Goal: Task Accomplishment & Management: Use online tool/utility

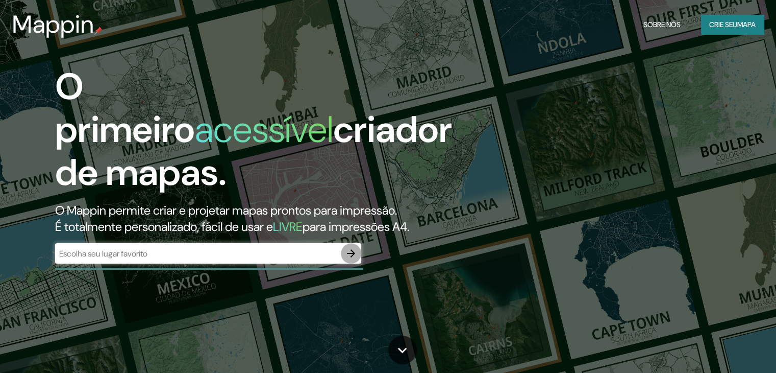
click at [357, 256] on icon "button" at bounding box center [351, 253] width 12 height 12
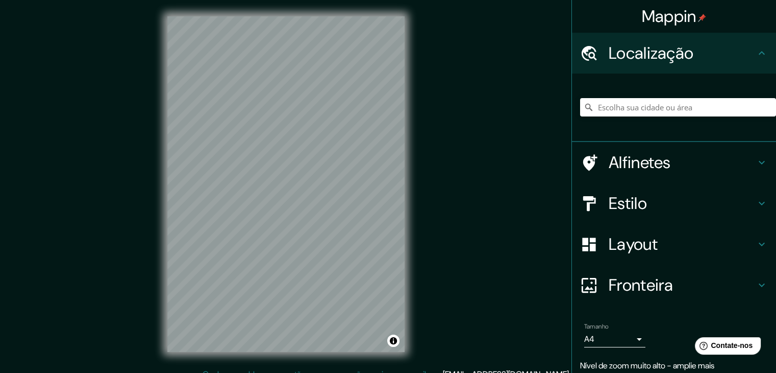
click at [428, 99] on div "Mappin Localização Alfinetes Estilo Layout Fronteira Escolha uma borda. Dica : …" at bounding box center [388, 192] width 776 height 384
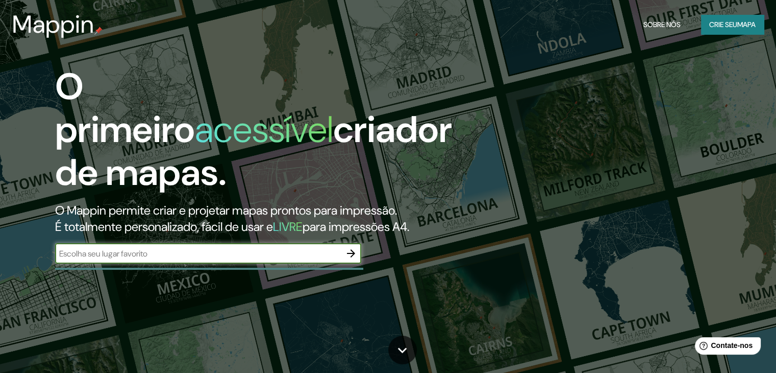
click at [731, 22] on font "Crie seu" at bounding box center [724, 24] width 28 height 9
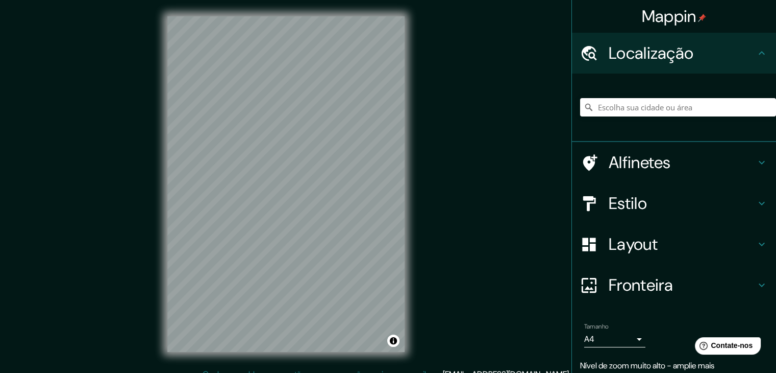
click at [698, 239] on h4 "Layout" at bounding box center [682, 244] width 147 height 20
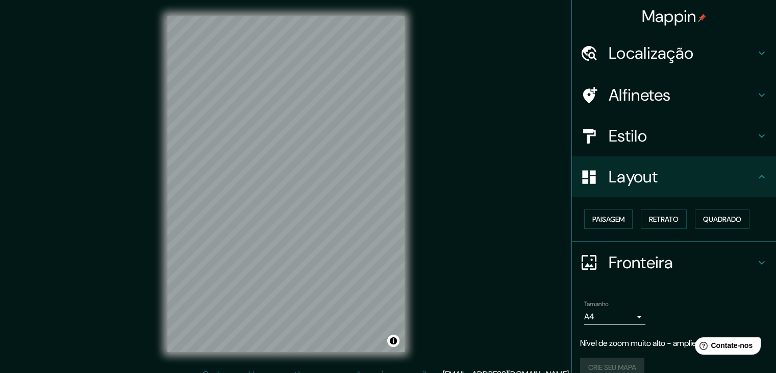
click at [710, 184] on h4 "Layout" at bounding box center [682, 176] width 147 height 20
click at [692, 53] on h4 "Localização" at bounding box center [682, 53] width 147 height 20
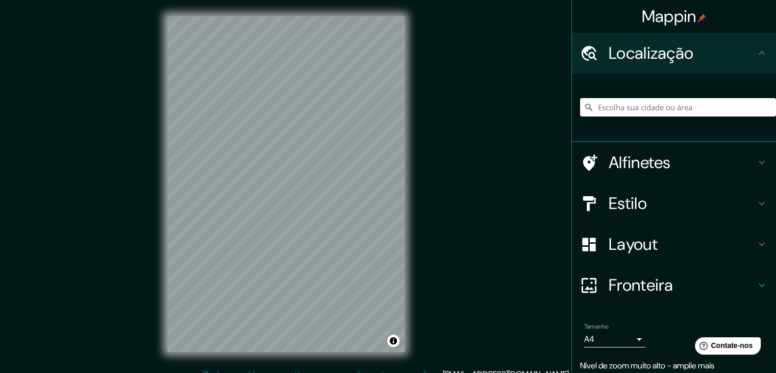
click at [692, 53] on h4 "Localização" at bounding box center [682, 53] width 147 height 20
click at [419, 94] on div "© Mapbox © OpenStreetMap Improve this map" at bounding box center [286, 184] width 270 height 368
click at [664, 110] on input "Escolha sua cidade ou área" at bounding box center [678, 107] width 196 height 18
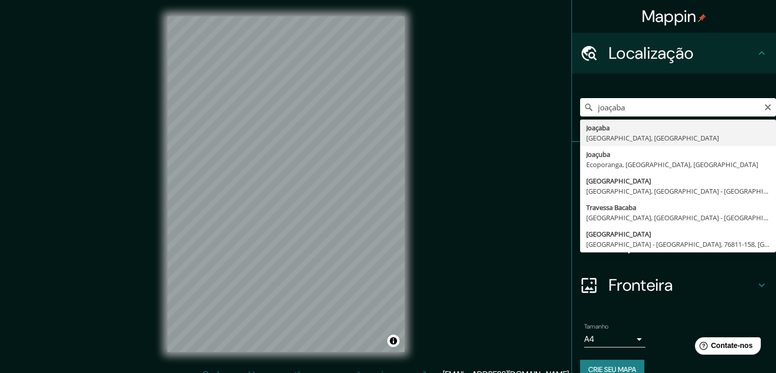
type input "Joaçaba, [GEOGRAPHIC_DATA], [GEOGRAPHIC_DATA]"
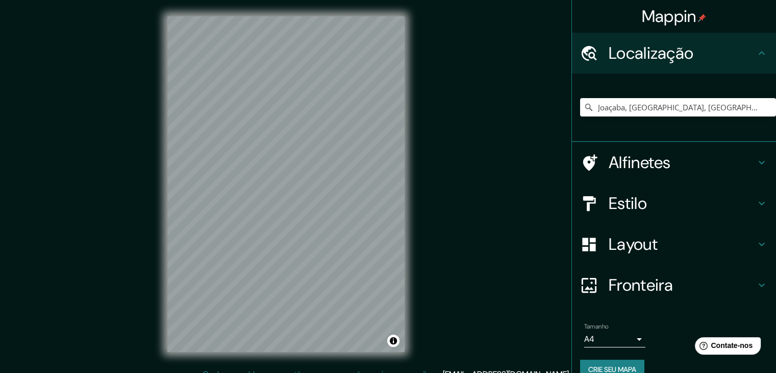
click at [720, 156] on h4 "Alfinetes" at bounding box center [682, 162] width 147 height 20
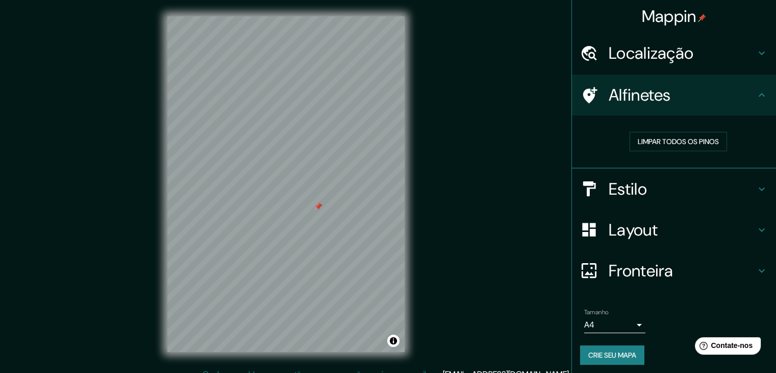
click at [647, 187] on h4 "Estilo" at bounding box center [682, 189] width 147 height 20
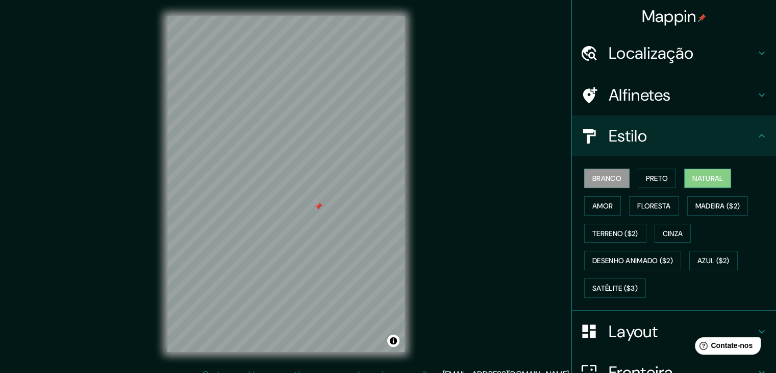
click at [693, 178] on font "Natural" at bounding box center [708, 178] width 31 height 9
click at [610, 169] on button "Branco" at bounding box center [607, 177] width 45 height 19
click at [627, 172] on div "Branco Preto Natural Amor Floresta Madeira ($2) Terreno ($2) Cinza Desenho anim…" at bounding box center [678, 232] width 196 height 137
click at [646, 174] on font "Preto" at bounding box center [657, 178] width 22 height 9
click at [693, 178] on font "Natural" at bounding box center [708, 178] width 31 height 9
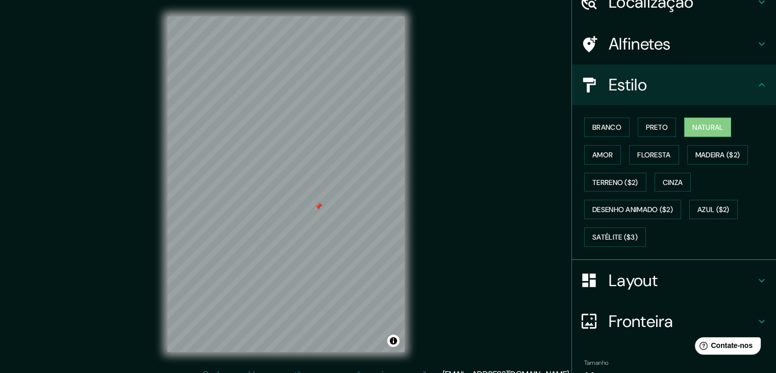
click at [692, 281] on h4 "Layout" at bounding box center [682, 280] width 147 height 20
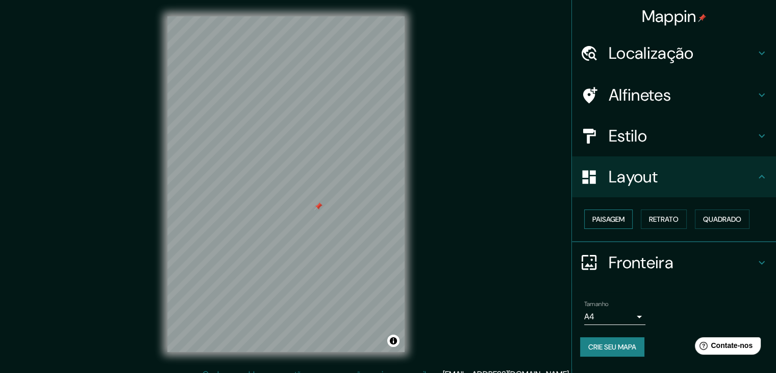
click at [622, 221] on font "Paisagem" at bounding box center [609, 218] width 32 height 9
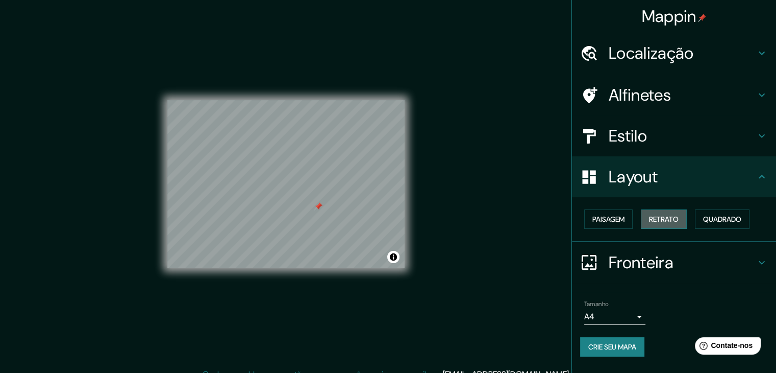
click at [659, 220] on font "Retrato" at bounding box center [664, 218] width 30 height 9
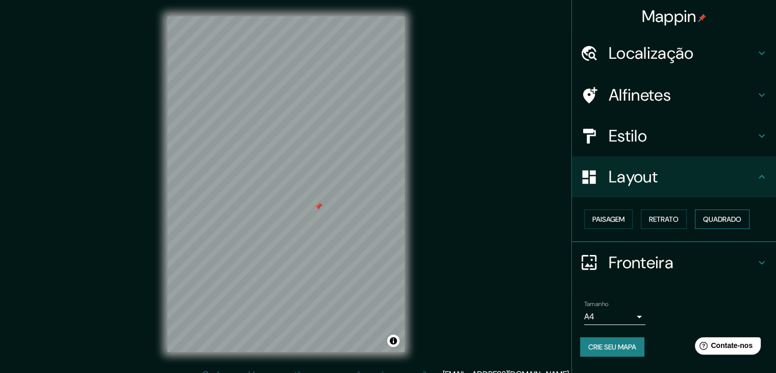
click at [712, 221] on font "Quadrado" at bounding box center [722, 218] width 38 height 9
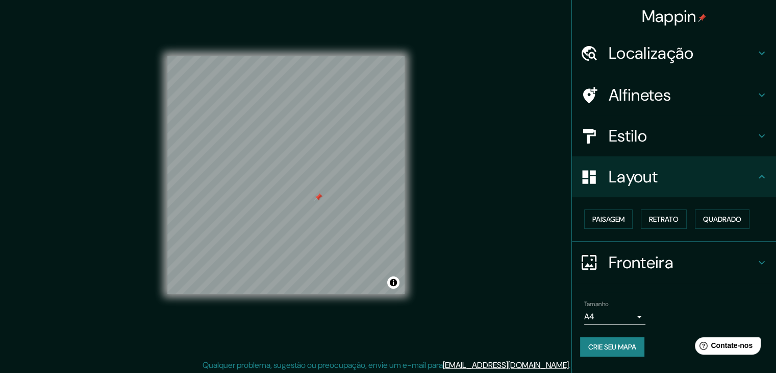
scroll to position [12, 0]
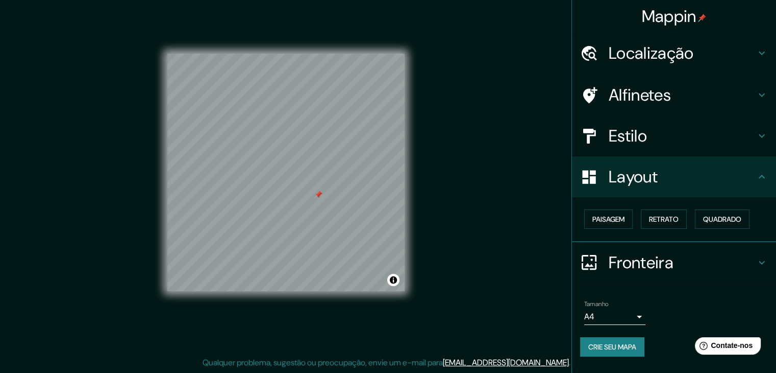
click at [735, 261] on h4 "Fronteira" at bounding box center [682, 262] width 147 height 20
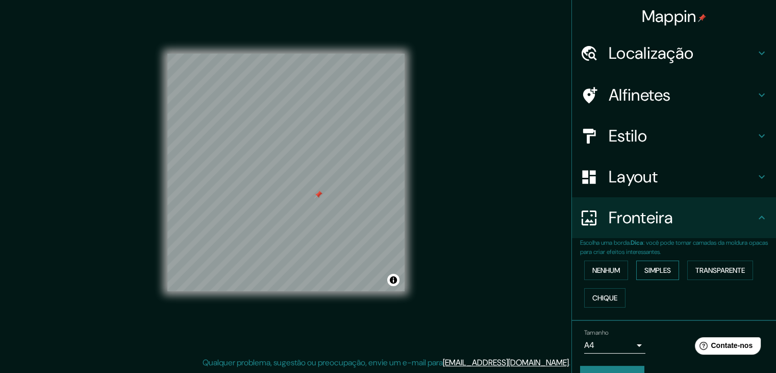
click at [719, 268] on font "Transparente" at bounding box center [721, 269] width 50 height 9
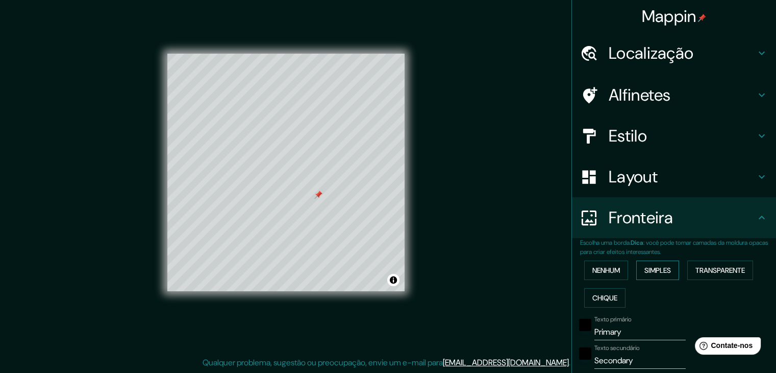
click at [666, 270] on font "Simples" at bounding box center [658, 269] width 27 height 9
click at [608, 273] on font "Nenhum" at bounding box center [607, 269] width 28 height 9
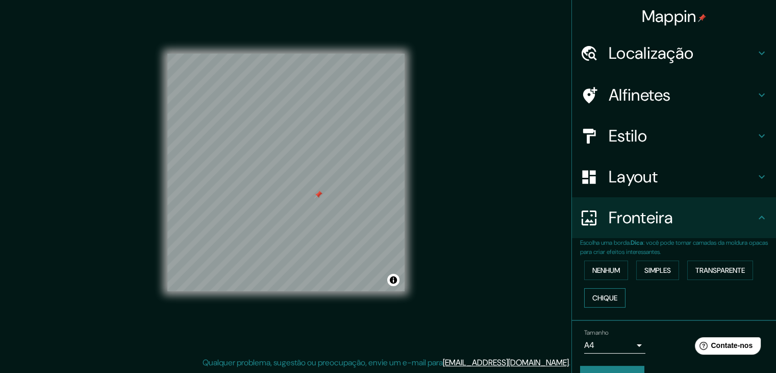
click at [607, 296] on font "Chique" at bounding box center [605, 297] width 25 height 9
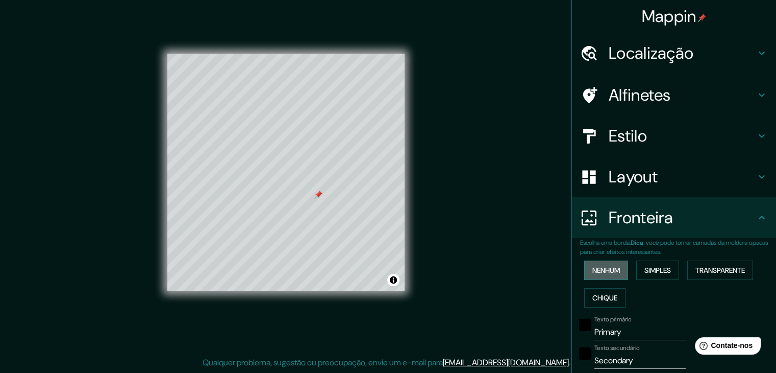
click at [602, 268] on font "Nenhum" at bounding box center [607, 269] width 28 height 9
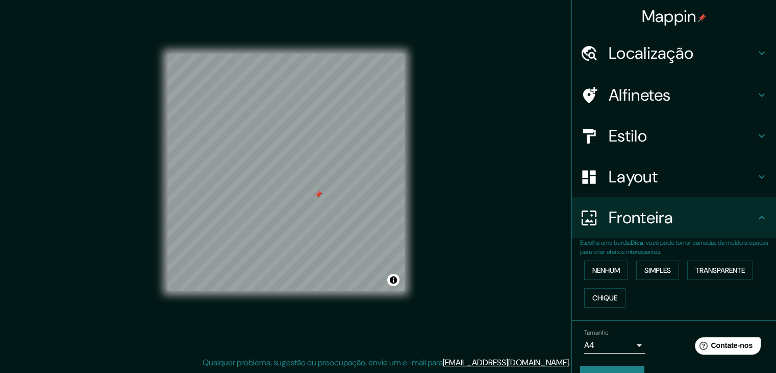
scroll to position [23, 0]
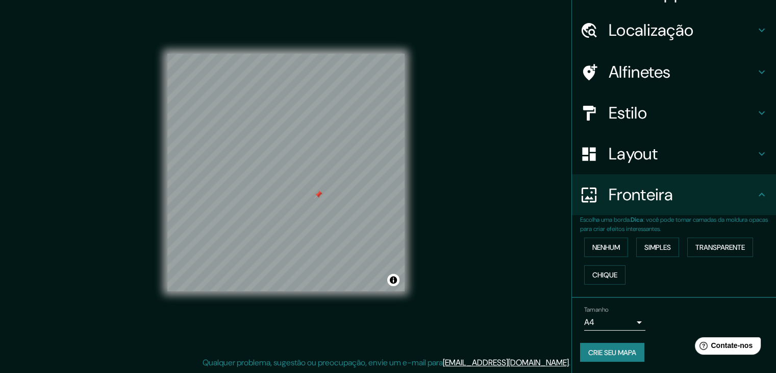
click at [621, 350] on font "Crie seu mapa" at bounding box center [613, 352] width 48 height 9
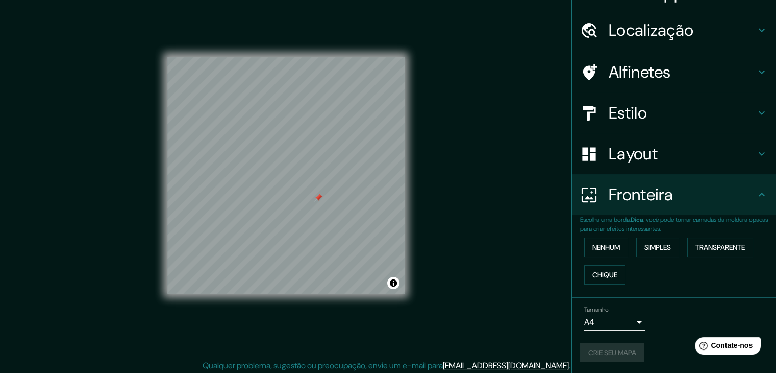
scroll to position [12, 0]
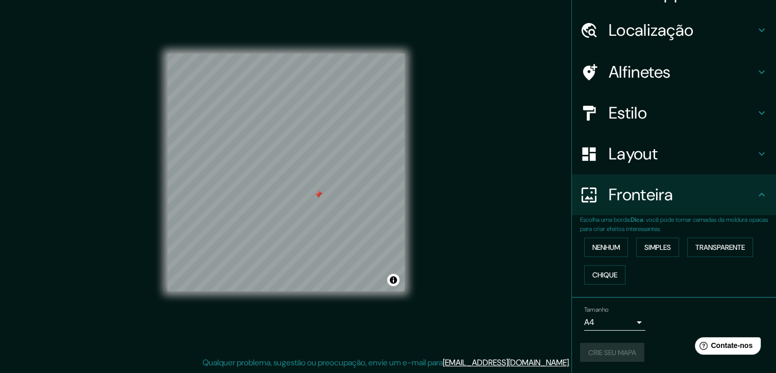
click at [622, 322] on body "Mappin Localização [GEOGRAPHIC_DATA], [GEOGRAPHIC_DATA], [GEOGRAPHIC_DATA] Alfi…" at bounding box center [388, 174] width 776 height 373
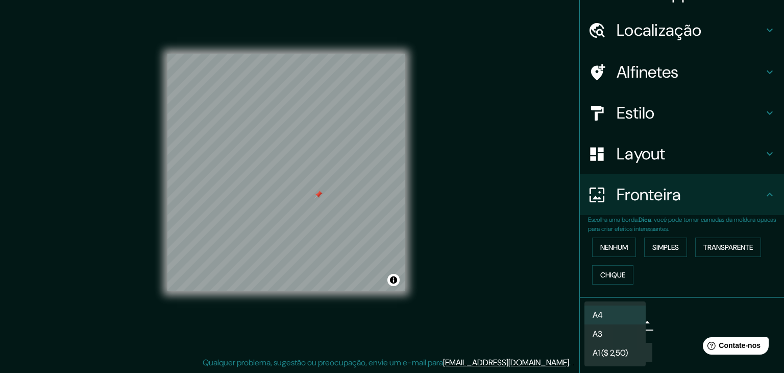
click at [613, 315] on li "A4" at bounding box center [615, 314] width 61 height 19
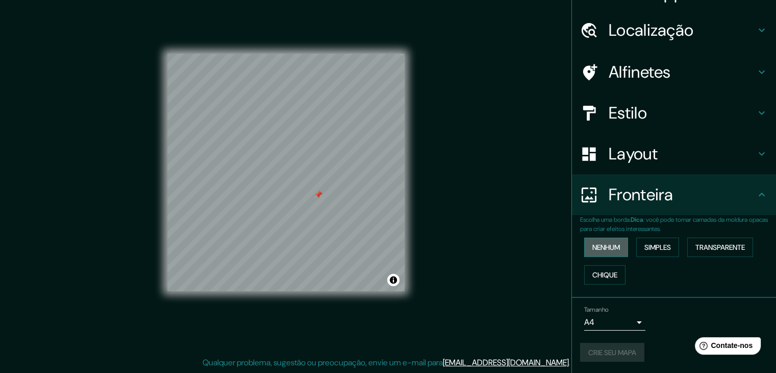
click at [602, 246] on font "Nenhum" at bounding box center [607, 246] width 28 height 9
click at [645, 249] on font "Simples" at bounding box center [658, 246] width 27 height 9
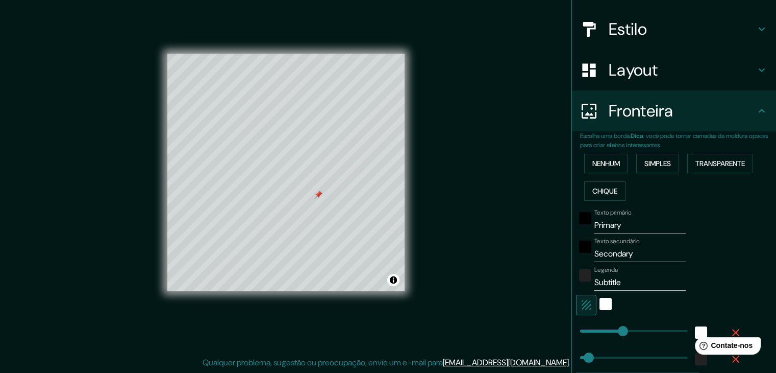
scroll to position [5, 0]
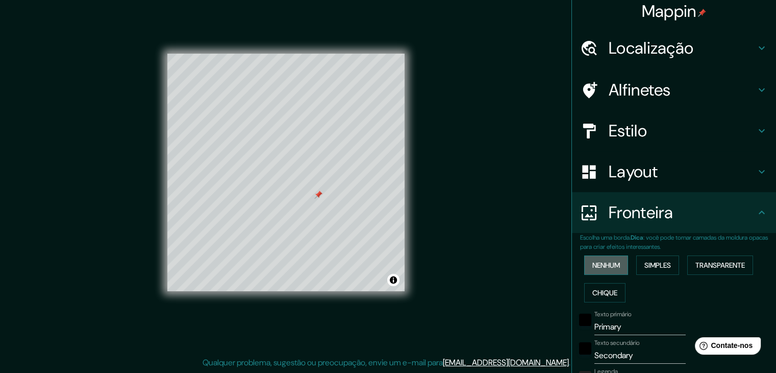
click at [602, 266] on font "Nenhum" at bounding box center [607, 264] width 28 height 9
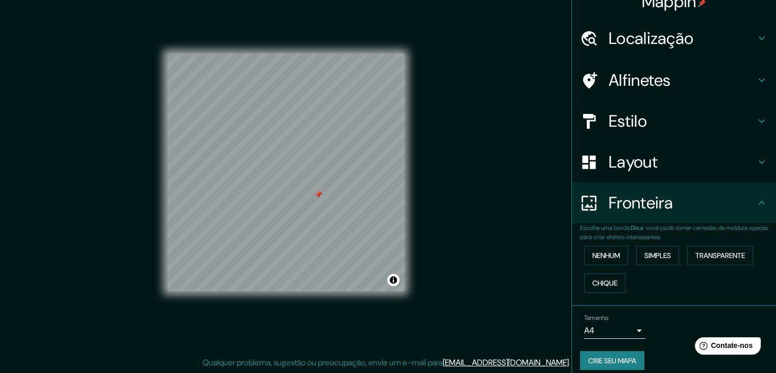
scroll to position [23, 0]
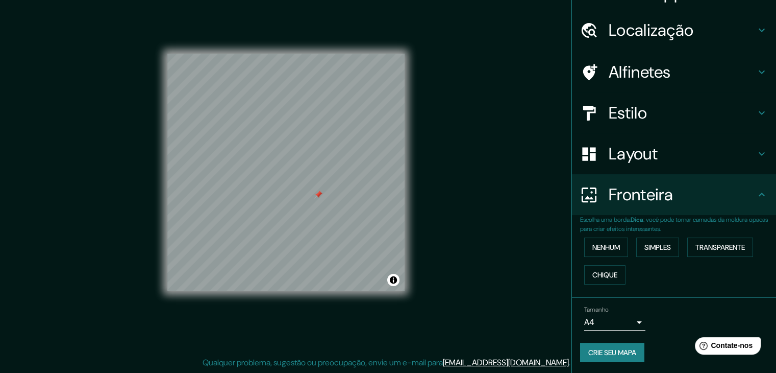
click at [609, 348] on font "Crie seu mapa" at bounding box center [613, 352] width 48 height 9
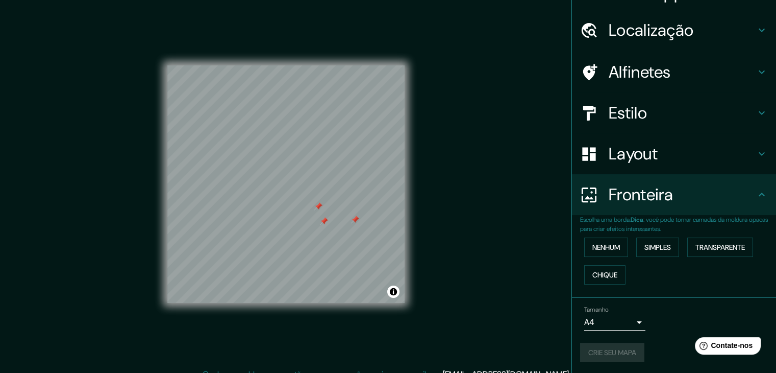
scroll to position [0, 0]
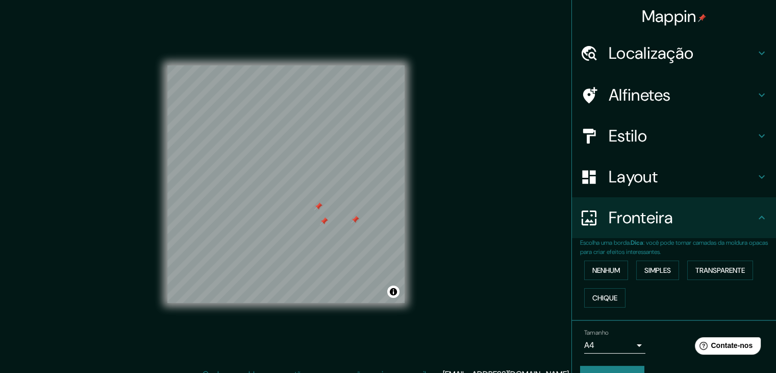
click at [633, 64] on div "Localização" at bounding box center [674, 53] width 204 height 41
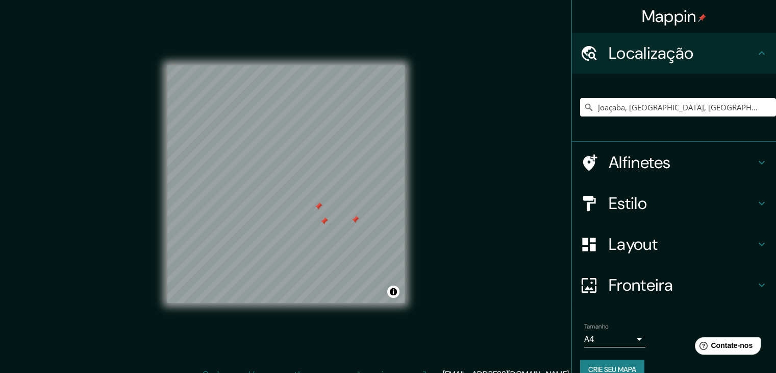
click at [650, 159] on font "Alfinetes" at bounding box center [640, 162] width 62 height 21
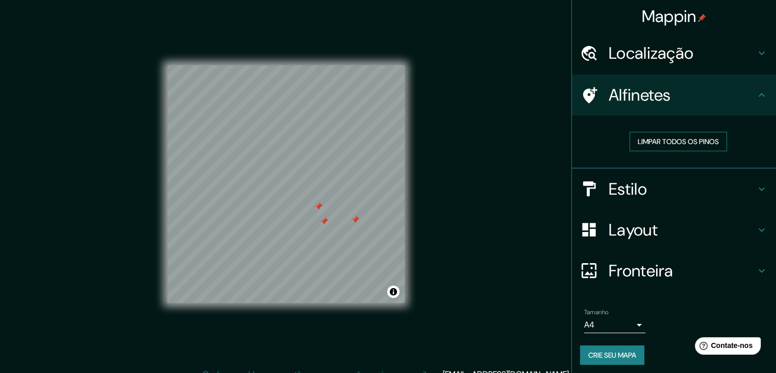
click at [700, 142] on font "Limpar todos os pinos" at bounding box center [678, 141] width 81 height 9
click at [658, 132] on button "Limpar todos os pinos" at bounding box center [679, 141] width 98 height 19
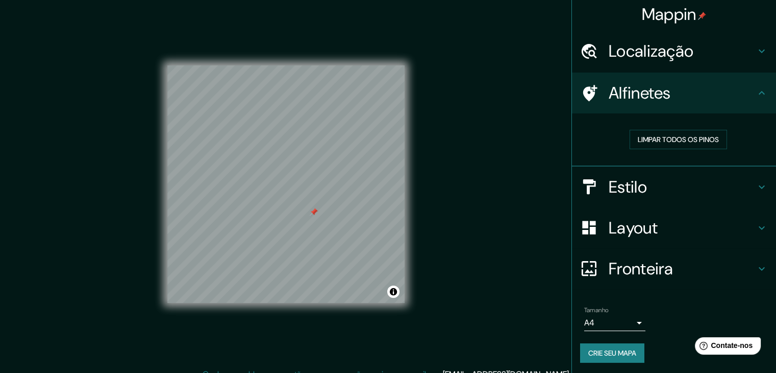
scroll to position [3, 0]
click at [617, 348] on font "Crie seu mapa" at bounding box center [613, 352] width 48 height 9
click at [617, 346] on div "Crie seu mapa" at bounding box center [674, 352] width 188 height 19
click at [731, 347] on font "Contate-nos" at bounding box center [732, 345] width 43 height 9
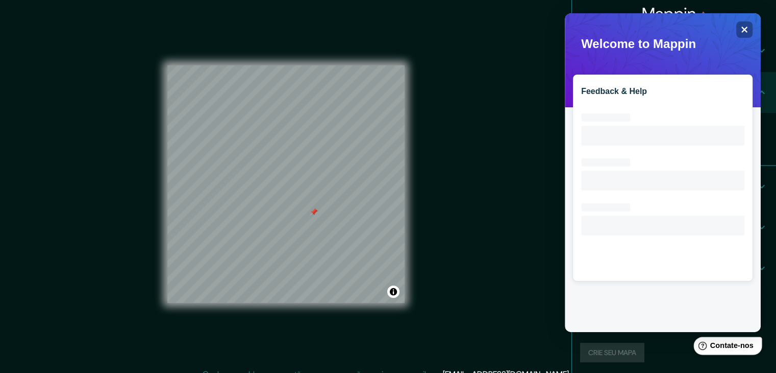
scroll to position [0, 0]
click at [749, 30] on div "Close" at bounding box center [745, 29] width 16 height 16
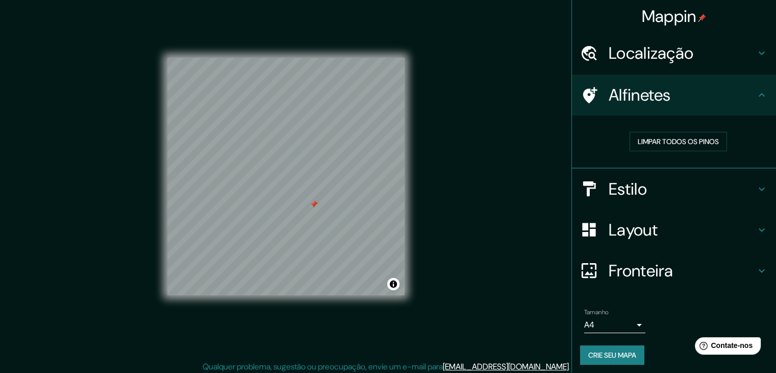
scroll to position [12, 0]
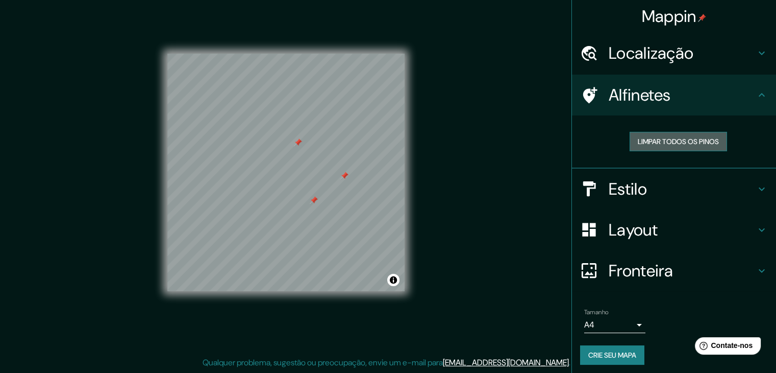
click at [649, 133] on button "Limpar todos os pinos" at bounding box center [679, 141] width 98 height 19
click at [613, 359] on font "Crie seu mapa" at bounding box center [613, 354] width 48 height 13
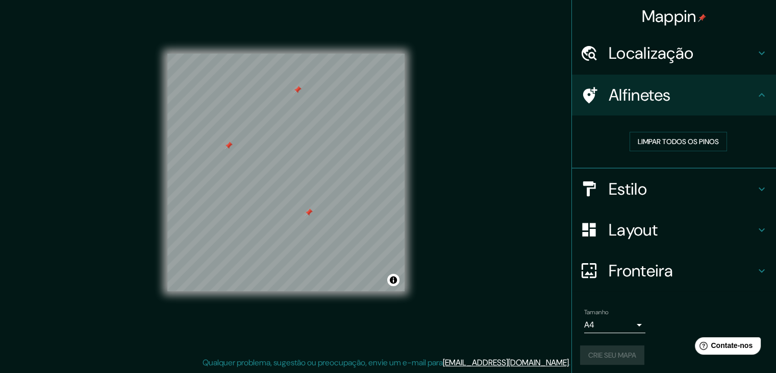
click at [680, 280] on div "Fronteira" at bounding box center [674, 270] width 204 height 41
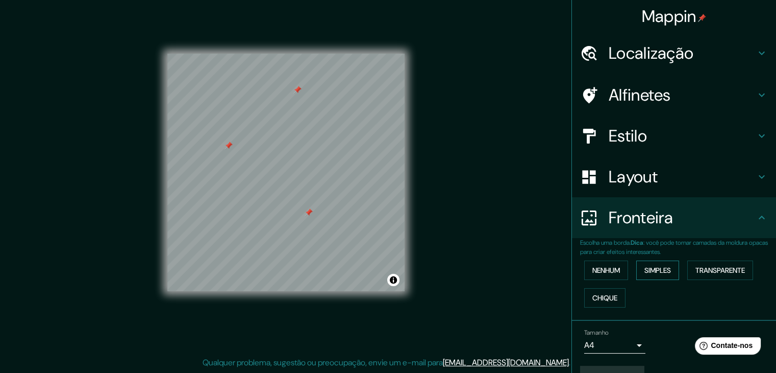
click at [637, 270] on button "Simples" at bounding box center [658, 269] width 43 height 19
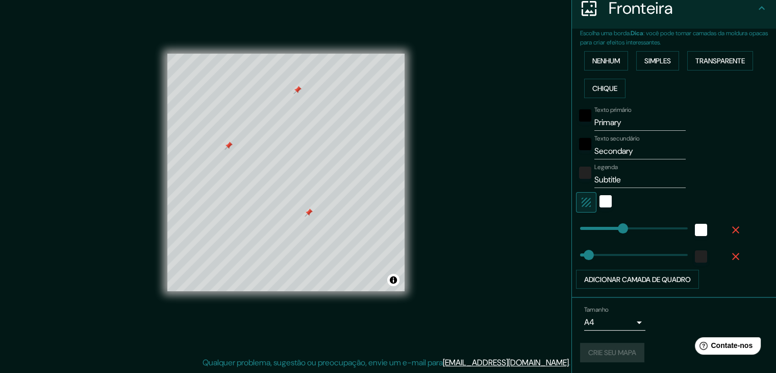
scroll to position [5, 0]
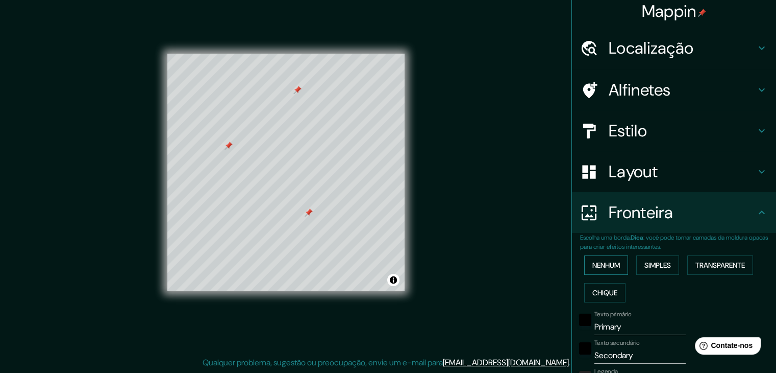
click at [593, 268] on font "Nenhum" at bounding box center [607, 264] width 28 height 9
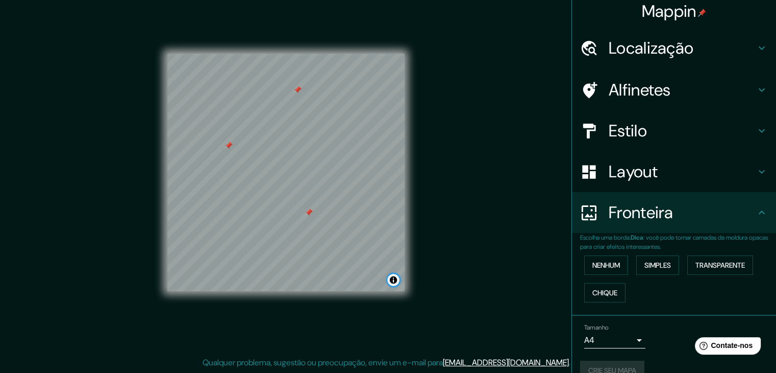
click at [392, 280] on button "Alternar atribuição" at bounding box center [393, 280] width 12 height 12
click at [425, 245] on div "Mappin Localização [GEOGRAPHIC_DATA], [GEOGRAPHIC_DATA], [GEOGRAPHIC_DATA] Alfi…" at bounding box center [388, 180] width 776 height 384
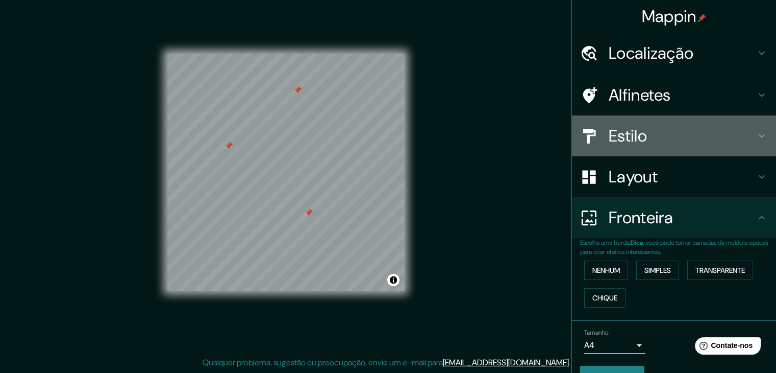
click at [629, 144] on font "Estilo" at bounding box center [628, 135] width 38 height 21
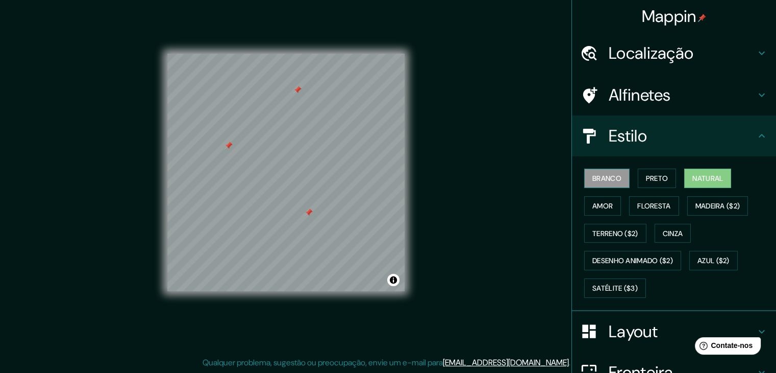
click at [609, 185] on button "Branco" at bounding box center [607, 177] width 45 height 19
click at [638, 184] on button "Preto" at bounding box center [657, 177] width 39 height 19
click at [606, 215] on div "Branco Preto Natural Amor Floresta Madeira ($2) Terreno ($2) Cinza Desenho anim…" at bounding box center [678, 232] width 196 height 137
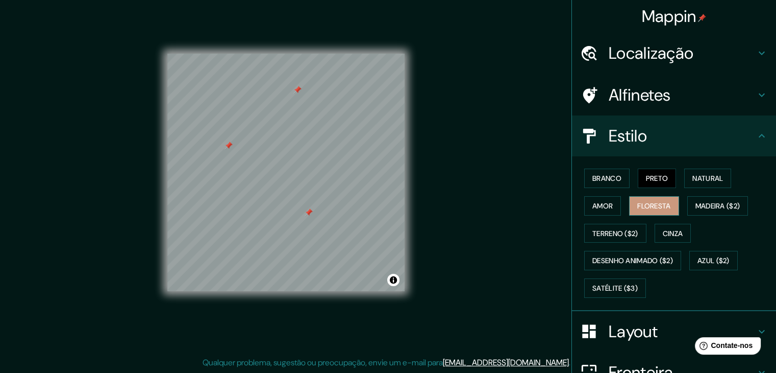
click at [643, 206] on font "Floresta" at bounding box center [654, 205] width 33 height 9
click at [698, 204] on font "Madeira ($2)" at bounding box center [718, 205] width 45 height 9
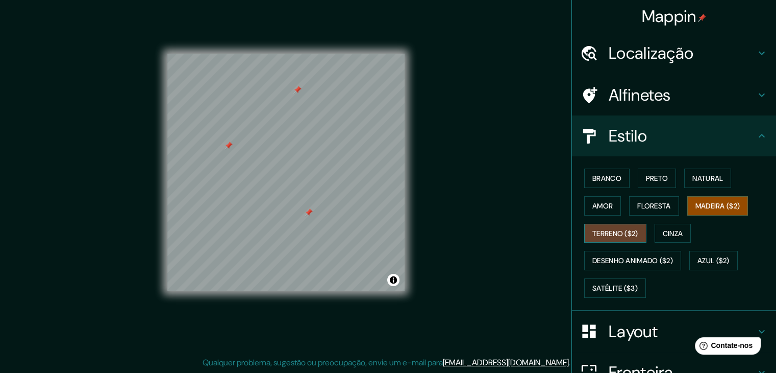
click at [603, 235] on font "Terreno ($2)" at bounding box center [616, 233] width 46 height 9
click at [666, 231] on font "Cinza" at bounding box center [673, 233] width 20 height 9
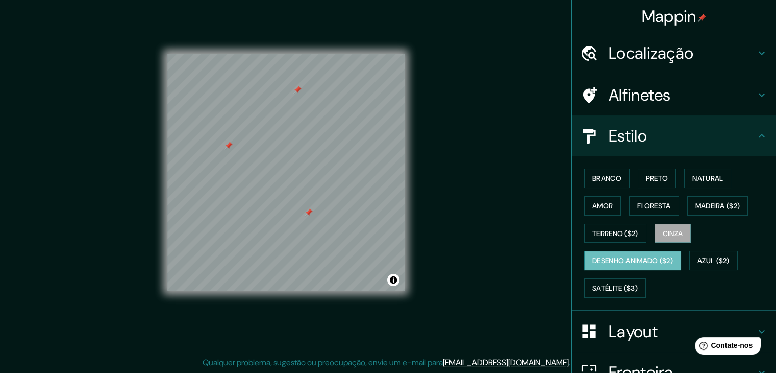
click at [644, 260] on font "Desenho animado ($2)" at bounding box center [633, 260] width 81 height 9
click at [716, 264] on font "Azul ($2)" at bounding box center [714, 260] width 32 height 13
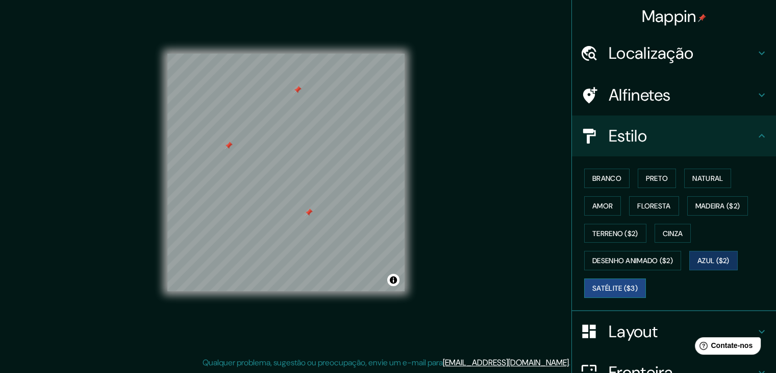
click at [595, 294] on button "Satélite ($3)" at bounding box center [616, 287] width 62 height 19
